Goal: Task Accomplishment & Management: Manage account settings

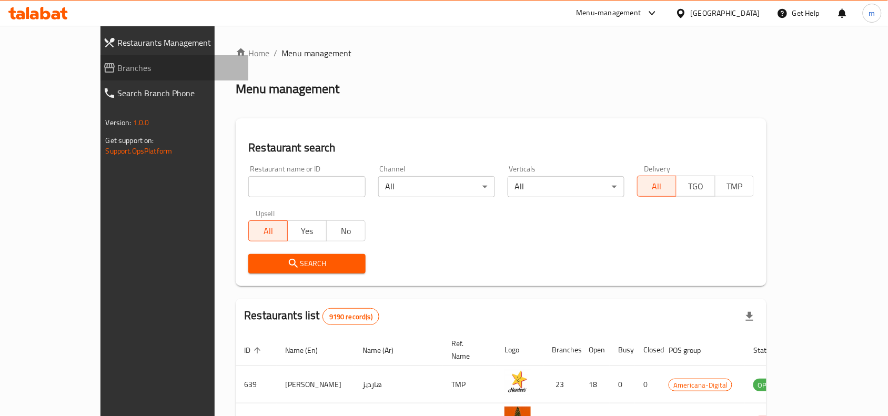
click at [118, 62] on span "Branches" at bounding box center [179, 68] width 123 height 13
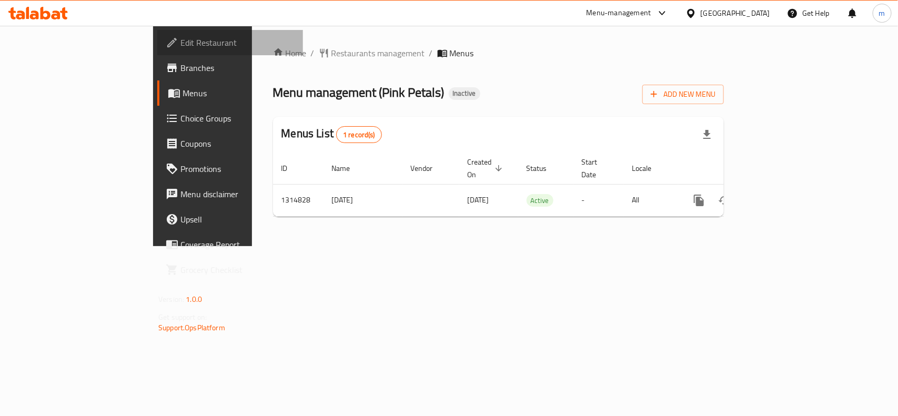
click at [180, 40] on span "Edit Restaurant" at bounding box center [237, 42] width 114 height 13
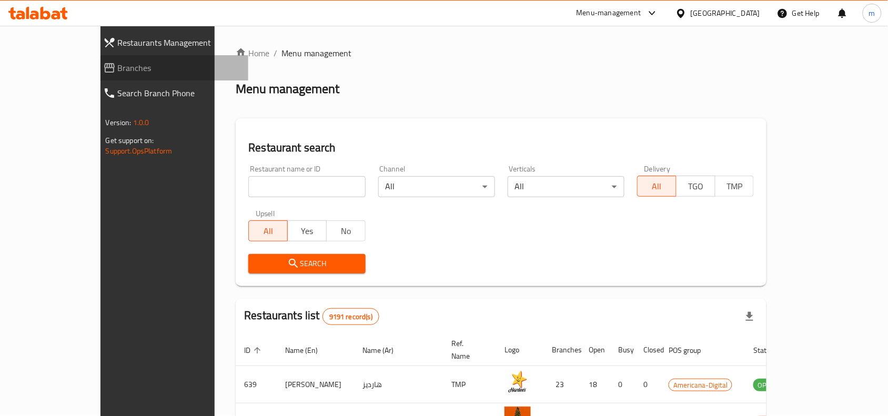
click at [95, 75] on link "Branches" at bounding box center [172, 67] width 154 height 25
